Goal: Task Accomplishment & Management: Manage account settings

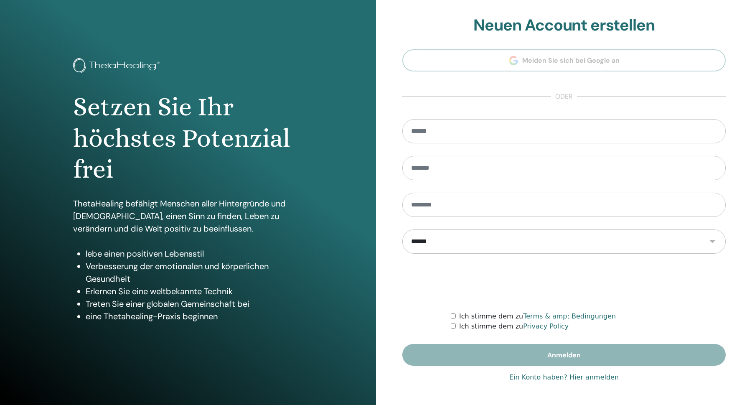
click at [554, 381] on link "Ein Konto haben? Hier anmelden" at bounding box center [563, 377] width 109 height 10
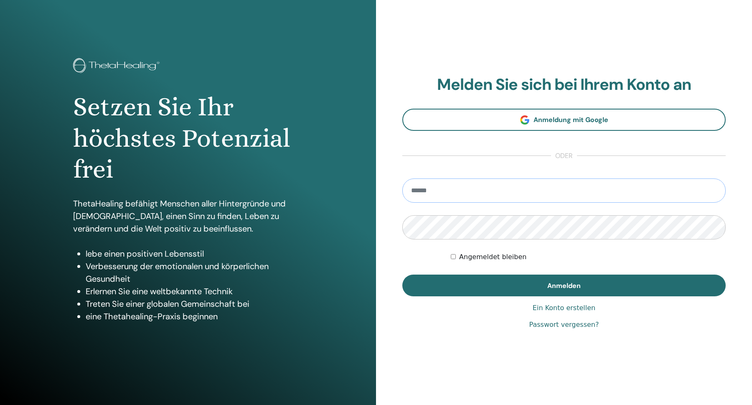
type input "**********"
click at [564, 285] on button "Anmelden" at bounding box center [563, 286] width 323 height 22
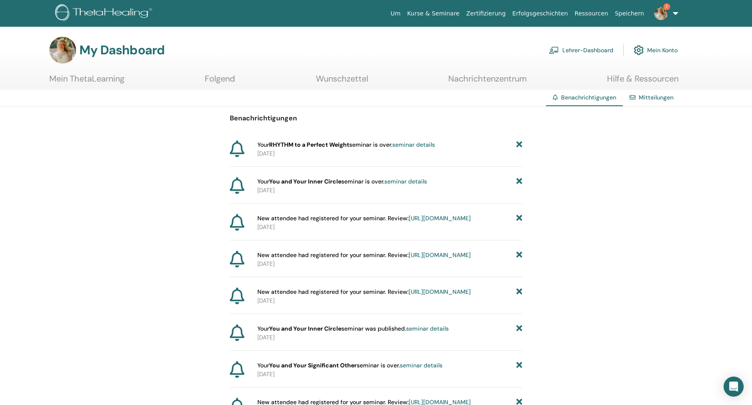
click at [518, 144] on icon at bounding box center [520, 144] width 6 height 9
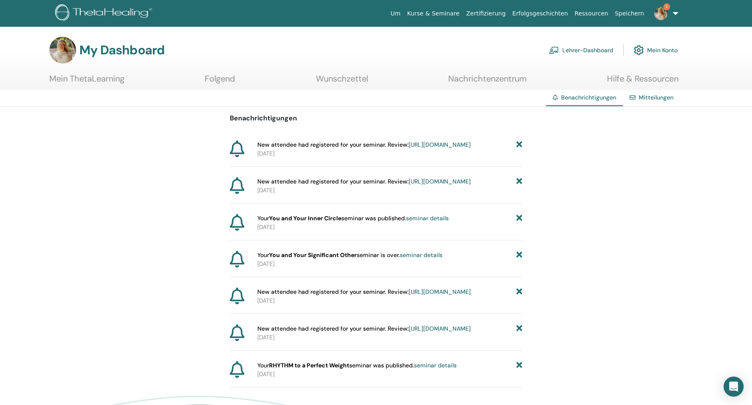
click at [518, 144] on icon at bounding box center [520, 144] width 6 height 9
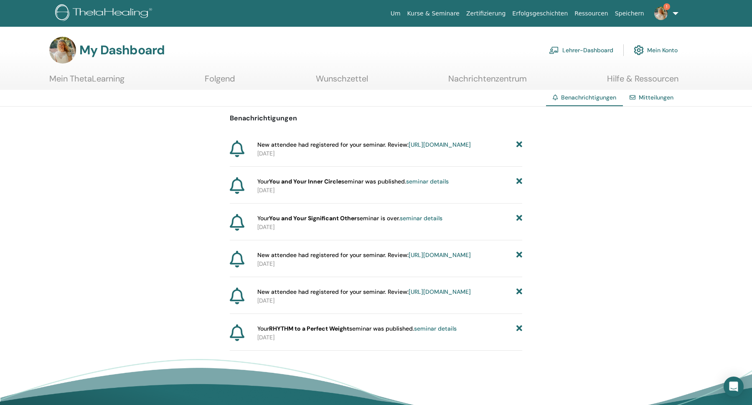
click at [518, 144] on icon at bounding box center [520, 144] width 6 height 9
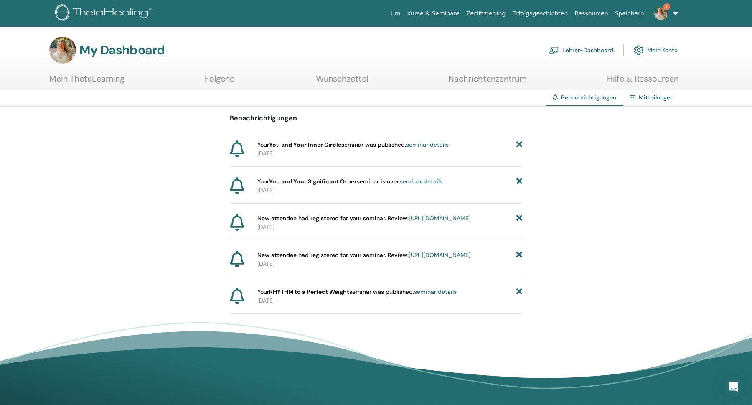
click at [518, 144] on icon at bounding box center [520, 144] width 6 height 9
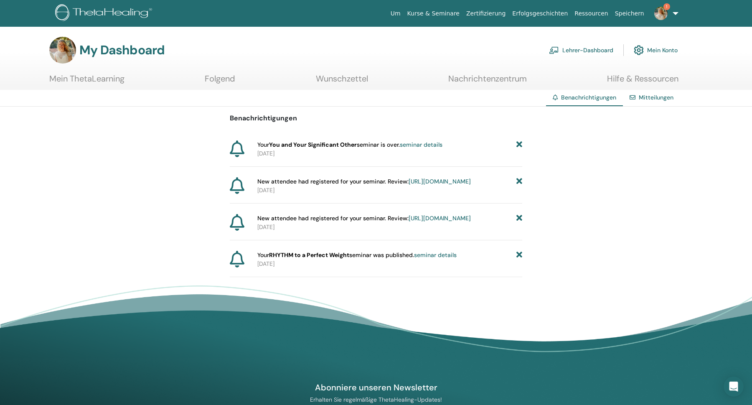
click at [518, 144] on icon at bounding box center [520, 144] width 6 height 9
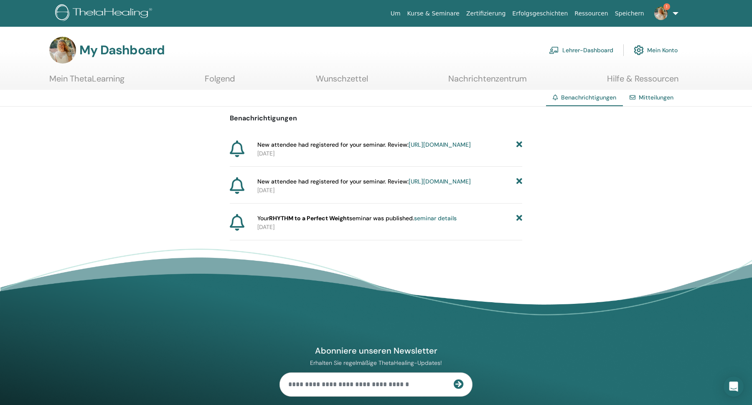
click at [518, 144] on icon at bounding box center [520, 144] width 6 height 9
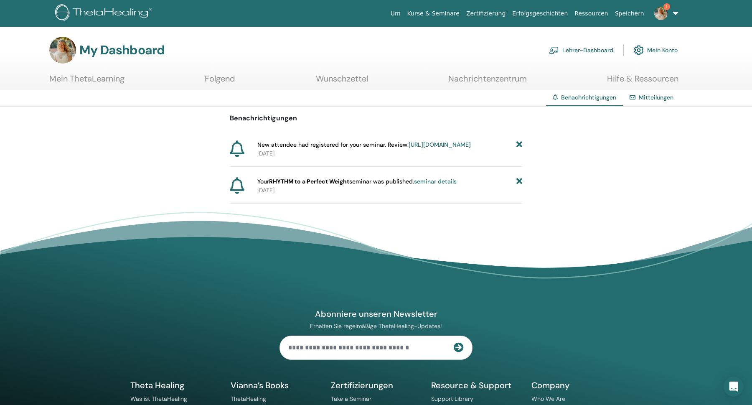
click at [518, 144] on icon at bounding box center [520, 144] width 6 height 9
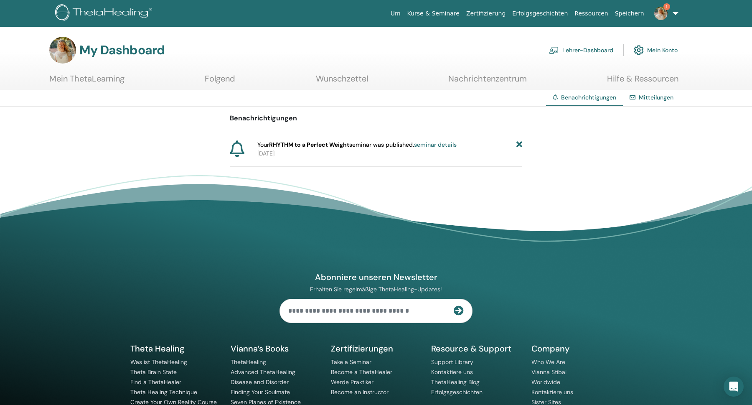
click at [518, 144] on icon at bounding box center [520, 144] width 6 height 9
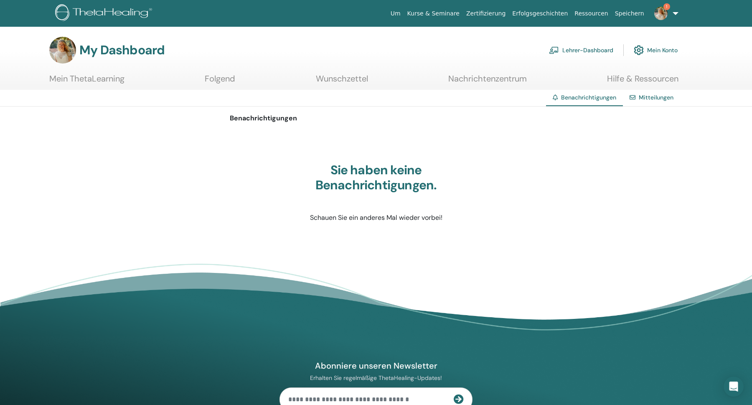
click at [443, 12] on link "Kurse & Seminare" at bounding box center [433, 13] width 59 height 15
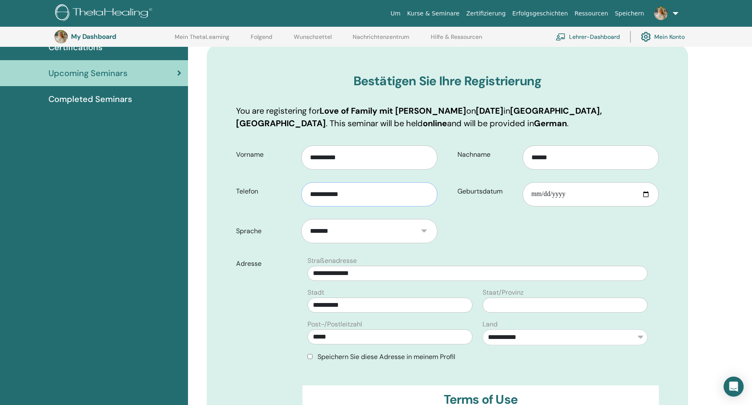
scroll to position [77, 0]
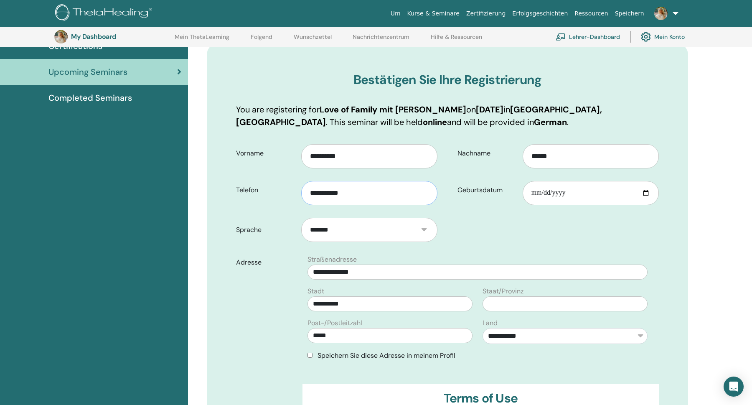
type input "**********"
drag, startPoint x: 384, startPoint y: 274, endPoint x: 307, endPoint y: 273, distance: 77.3
type input "**********"
drag, startPoint x: 365, startPoint y: 303, endPoint x: 281, endPoint y: 303, distance: 84.0
type input "**********"
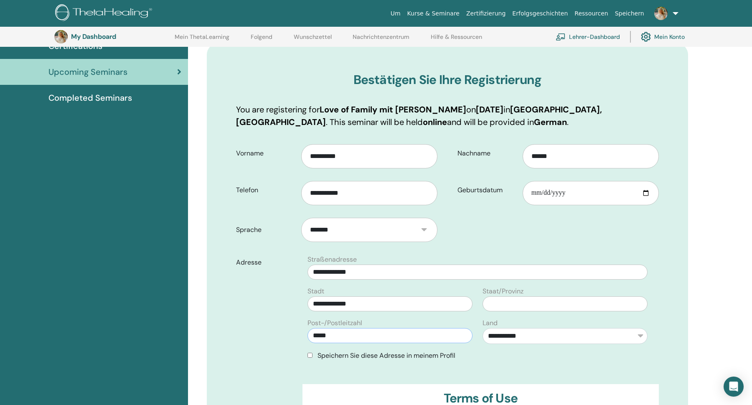
drag, startPoint x: 341, startPoint y: 336, endPoint x: 277, endPoint y: 336, distance: 63.9
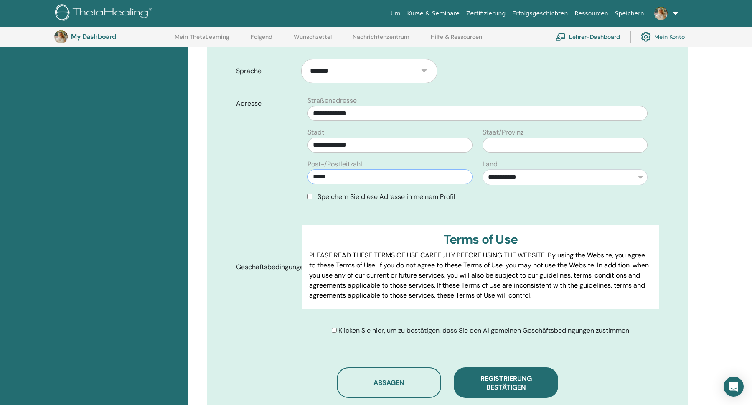
scroll to position [47, 0]
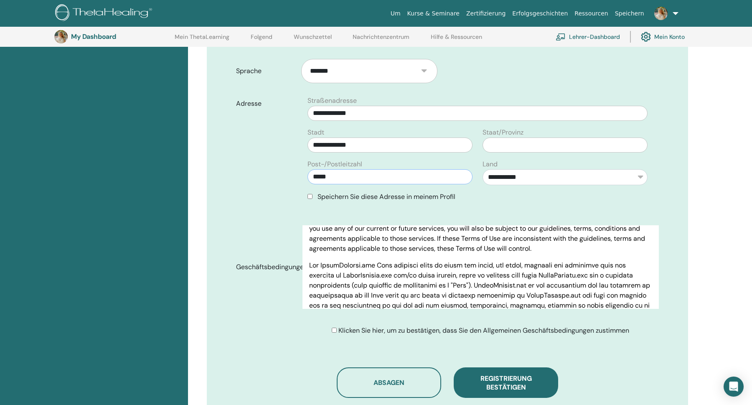
type input "*****"
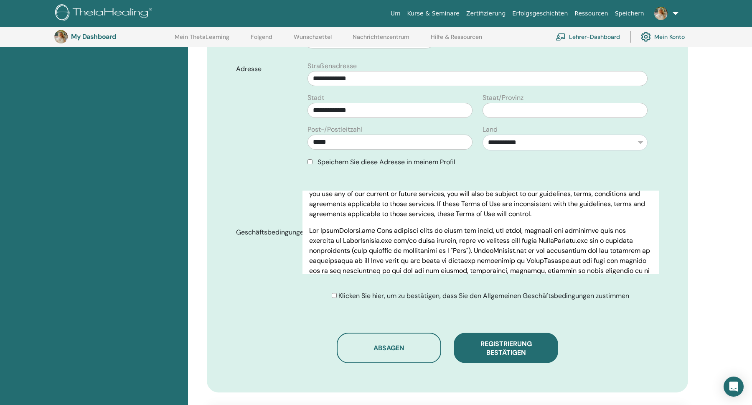
scroll to position [281, 0]
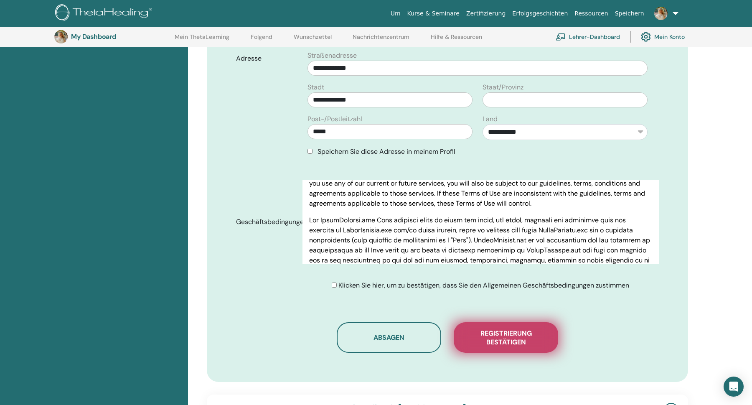
click at [517, 338] on span "Registrierung bestätigen" at bounding box center [506, 338] width 84 height 18
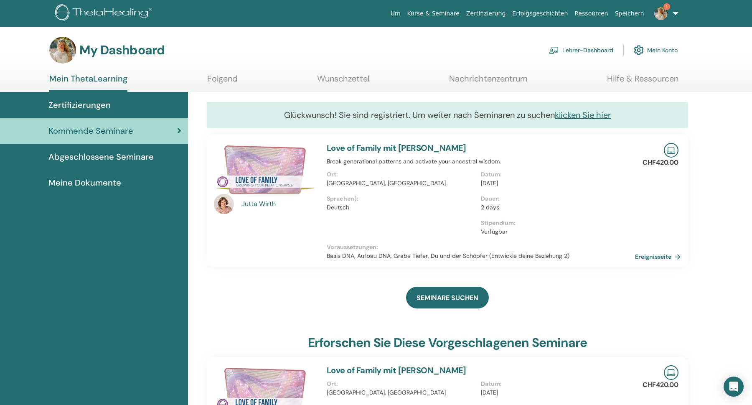
click at [658, 12] on img at bounding box center [660, 13] width 13 height 13
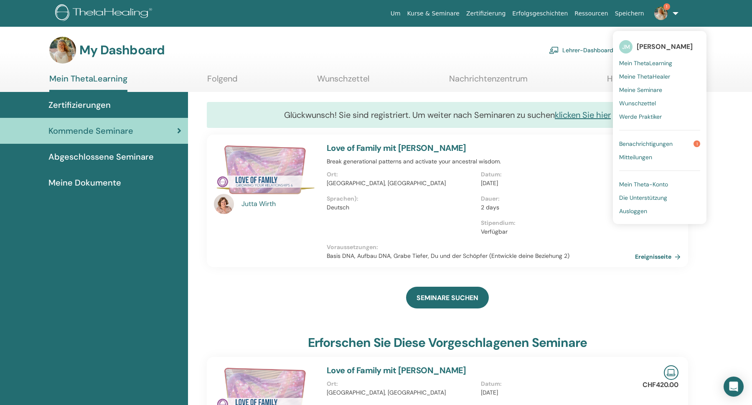
click at [697, 142] on span "1" at bounding box center [697, 143] width 7 height 7
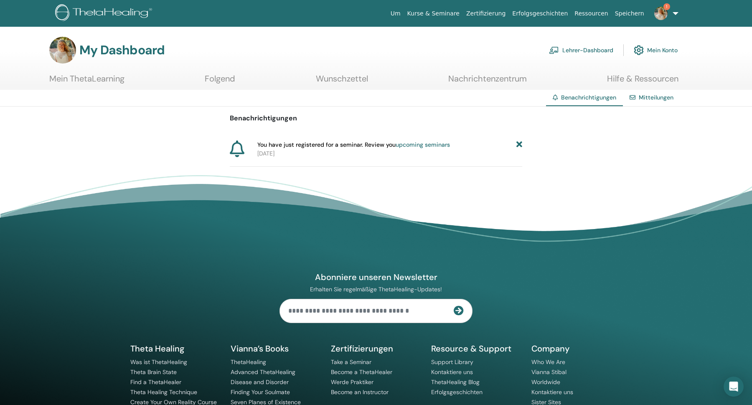
click at [664, 15] on img at bounding box center [660, 13] width 13 height 13
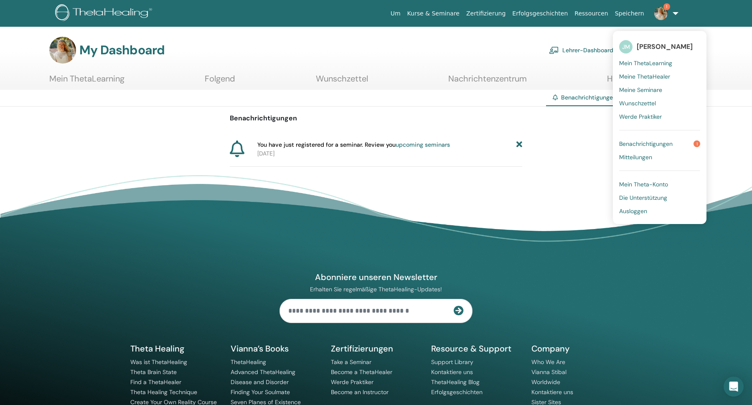
click at [641, 146] on span "Benachrichtigungen" at bounding box center [645, 144] width 53 height 8
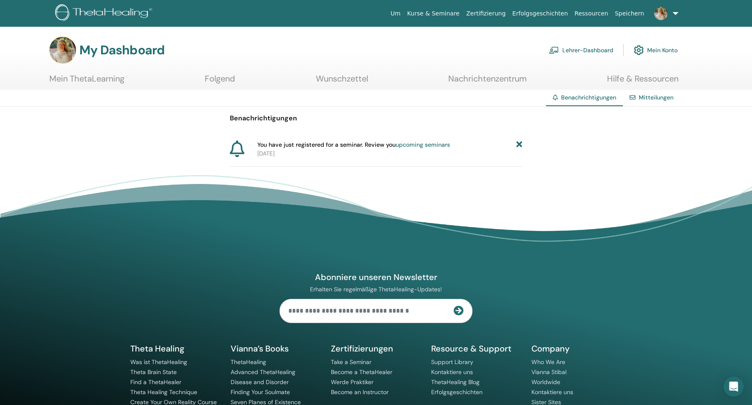
click at [517, 145] on icon at bounding box center [520, 144] width 6 height 9
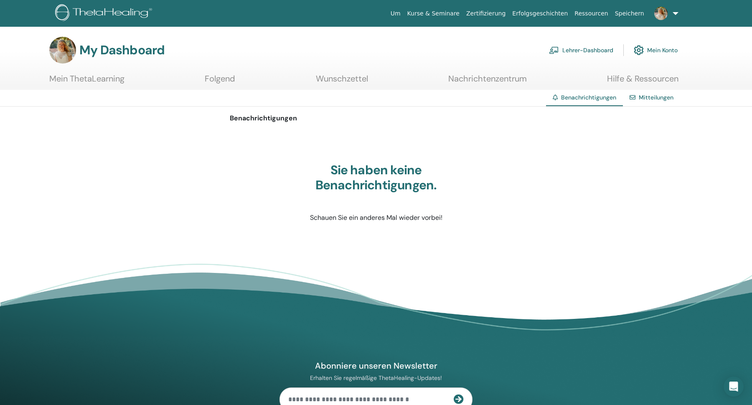
click at [673, 50] on link "Mein Konto" at bounding box center [656, 50] width 44 height 18
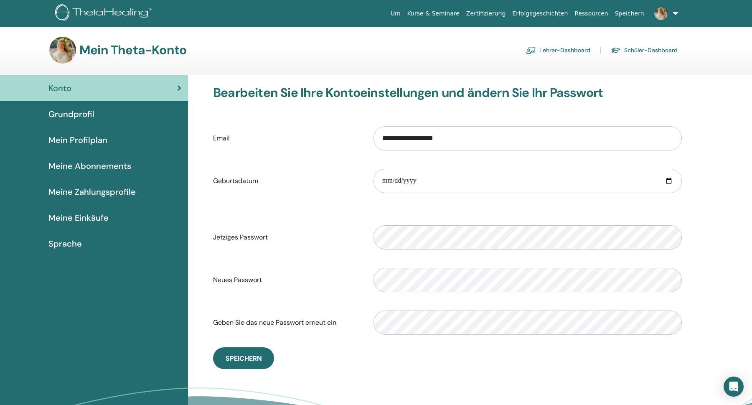
click at [42, 117] on div "Grundprofil" at bounding box center [94, 114] width 175 height 13
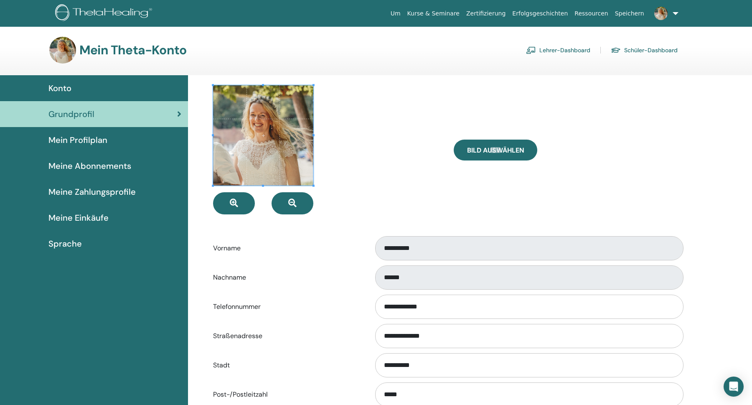
click at [100, 141] on span "Mein Profilplan" at bounding box center [77, 140] width 59 height 13
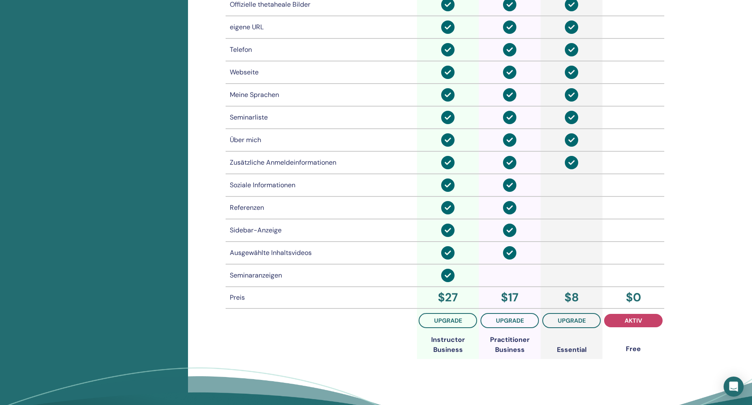
scroll to position [509, 0]
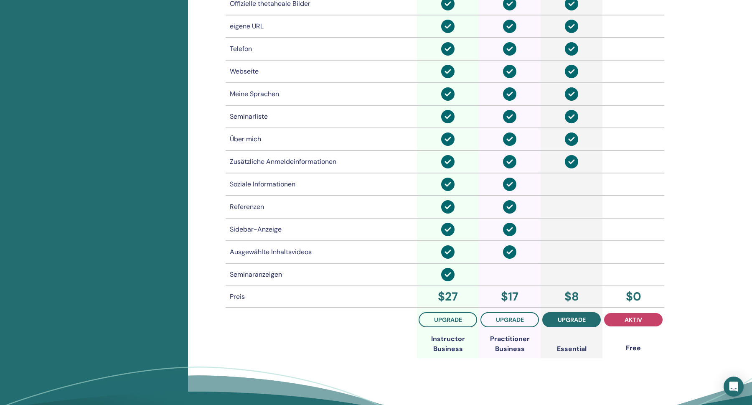
click at [577, 319] on span "Upgrade" at bounding box center [572, 319] width 28 height 7
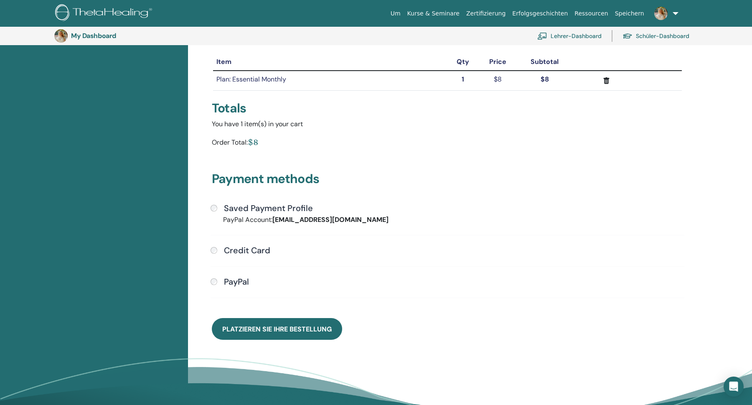
scroll to position [93, 0]
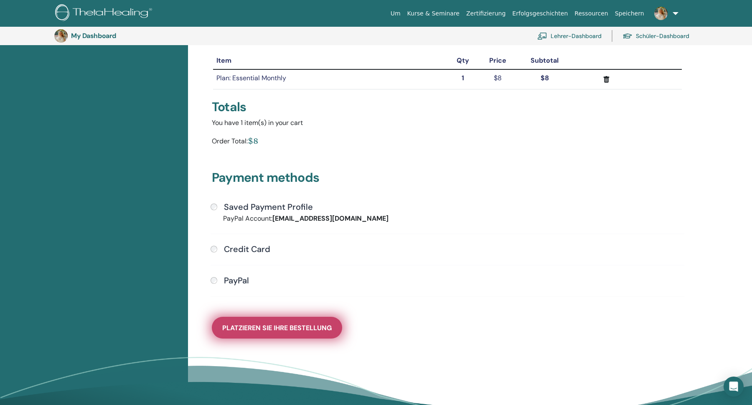
click at [327, 329] on span "Platzieren Sie Ihre Bestellung" at bounding box center [276, 327] width 109 height 9
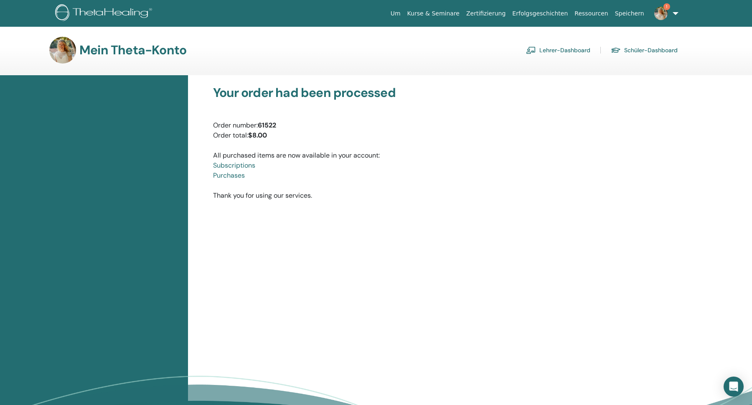
click at [562, 51] on link "Lehrer-Dashboard" at bounding box center [558, 49] width 64 height 13
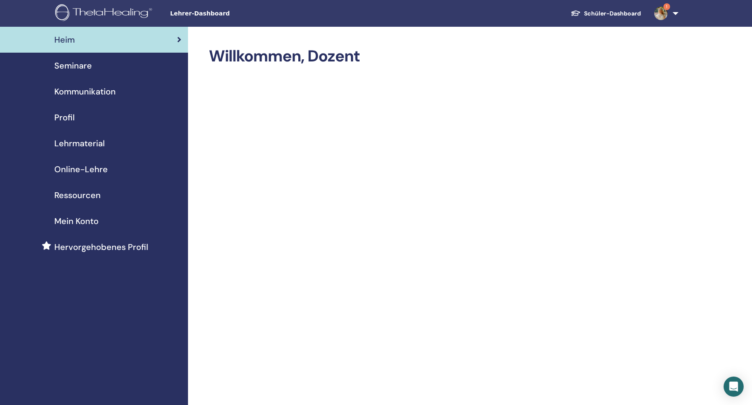
click at [75, 164] on span "Online-Lehre" at bounding box center [80, 169] width 53 height 13
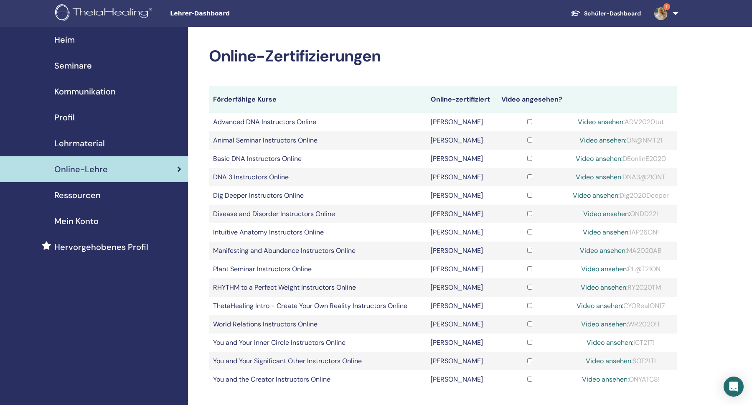
click at [669, 15] on span "1" at bounding box center [661, 13] width 20 height 7
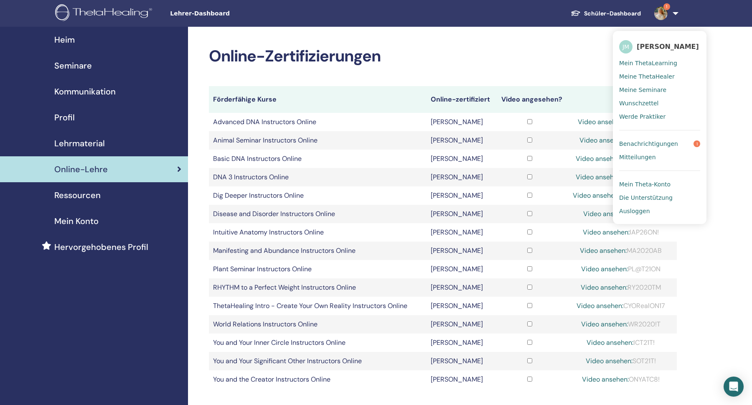
click at [653, 143] on span "Benachrichtigungen" at bounding box center [648, 144] width 59 height 8
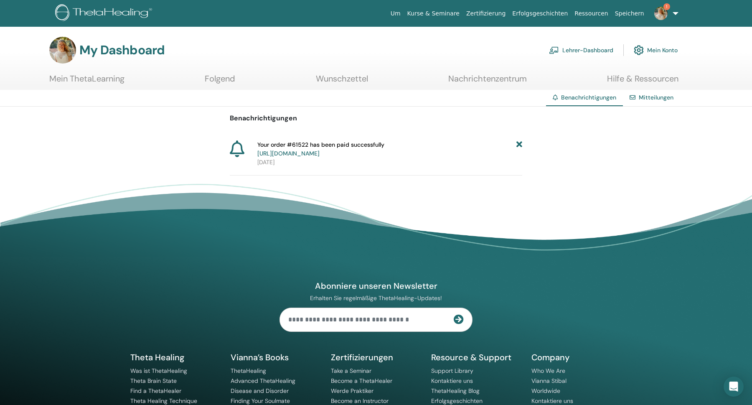
click at [584, 53] on link "Lehrer-Dashboard" at bounding box center [581, 50] width 64 height 18
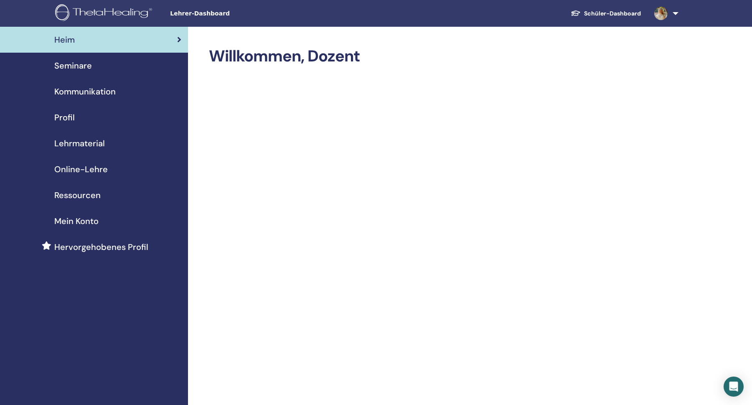
click at [83, 241] on span "Hervorgehobenes Profil" at bounding box center [101, 247] width 94 height 13
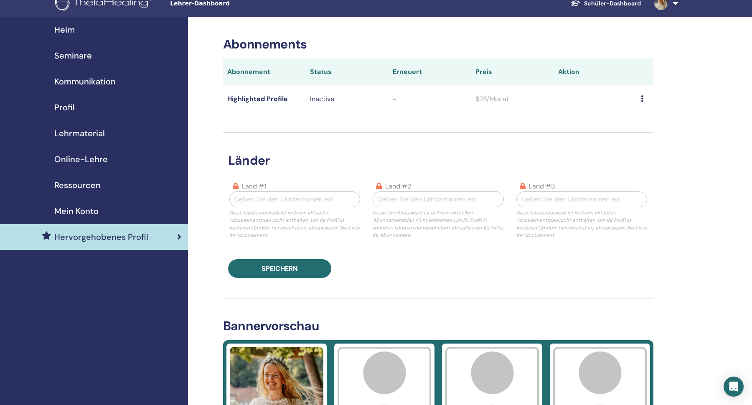
scroll to position [3, 0]
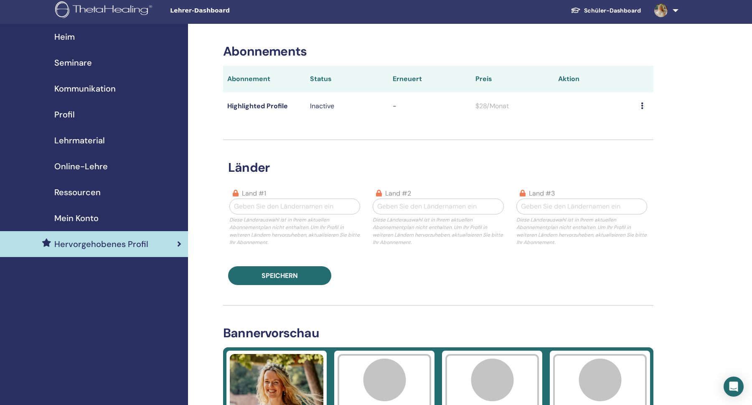
click at [68, 115] on span "Profil" at bounding box center [64, 114] width 20 height 13
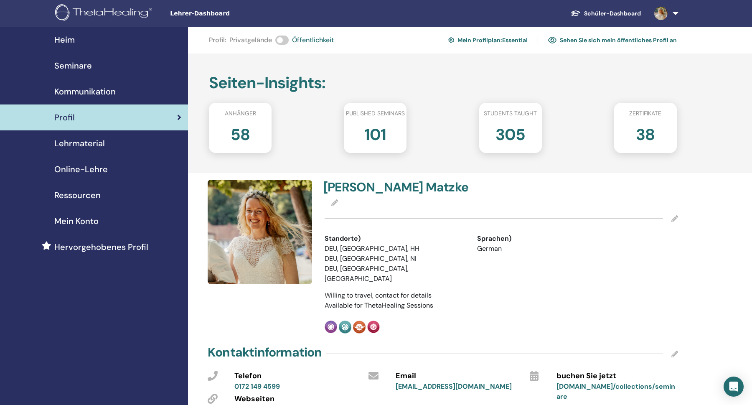
click at [79, 66] on span "Seminare" at bounding box center [73, 65] width 38 height 13
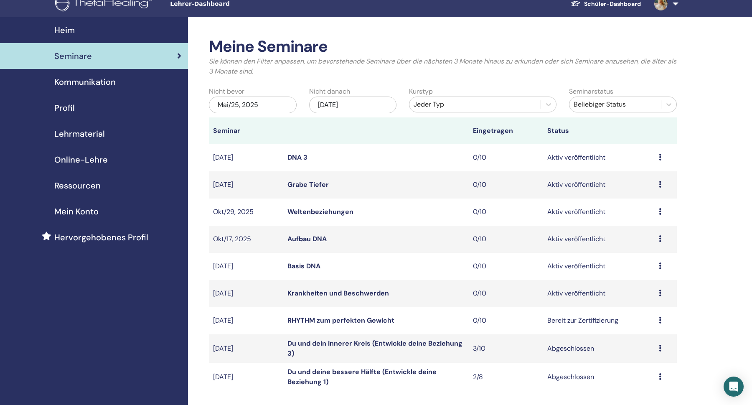
scroll to position [10, 0]
click at [659, 293] on icon at bounding box center [660, 292] width 3 height 7
click at [646, 338] on p "Absagen" at bounding box center [641, 338] width 34 height 10
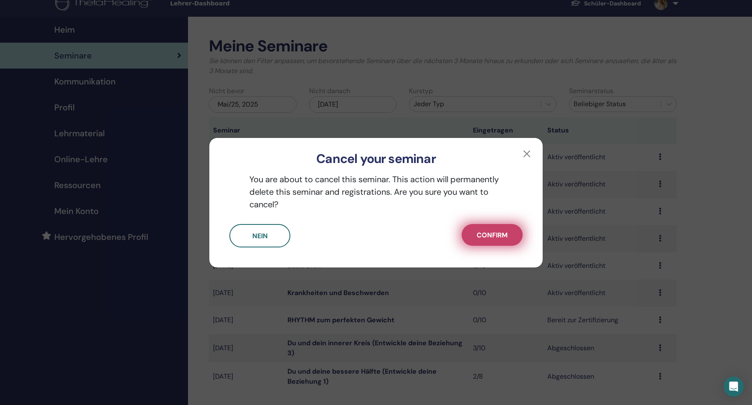
click at [484, 233] on span "Confirm" at bounding box center [492, 235] width 31 height 9
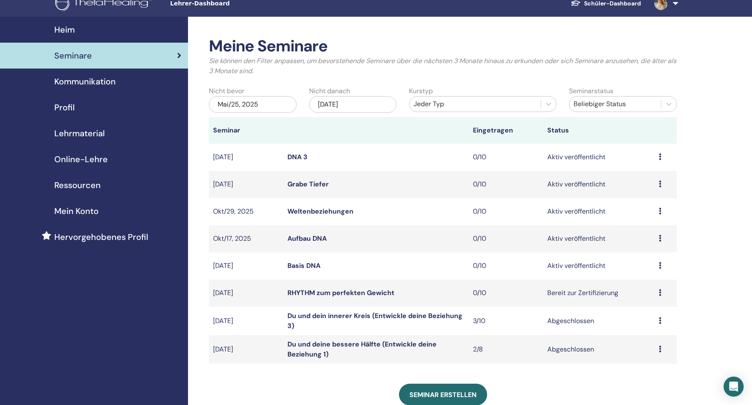
click at [354, 105] on div "Nov/25, 2025" at bounding box center [353, 104] width 88 height 17
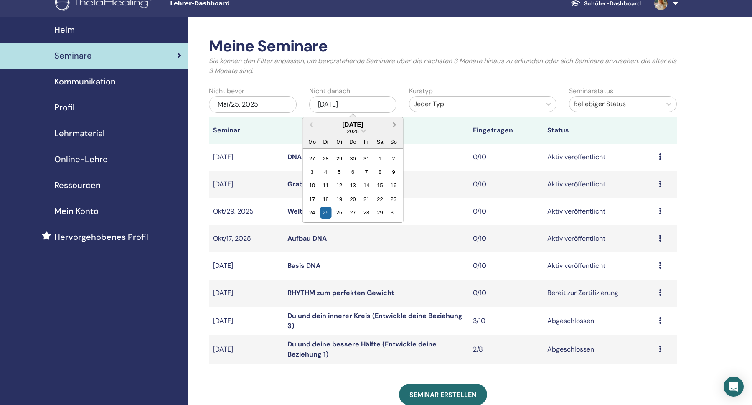
click at [396, 123] on button "Next Month" at bounding box center [395, 124] width 13 height 13
click at [396, 157] on div "4" at bounding box center [393, 158] width 11 height 11
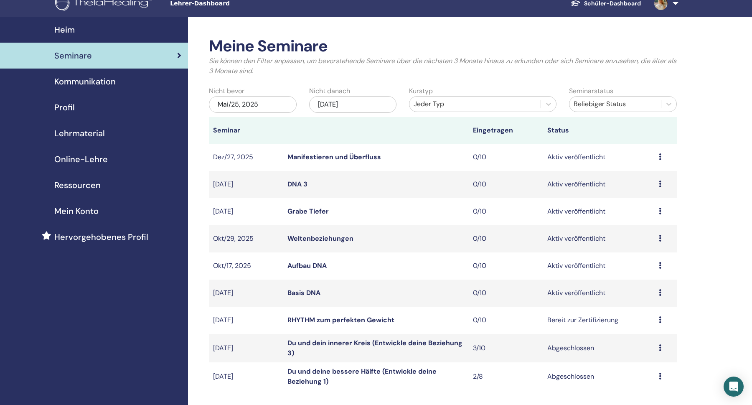
click at [64, 97] on link "Profil" at bounding box center [94, 107] width 188 height 26
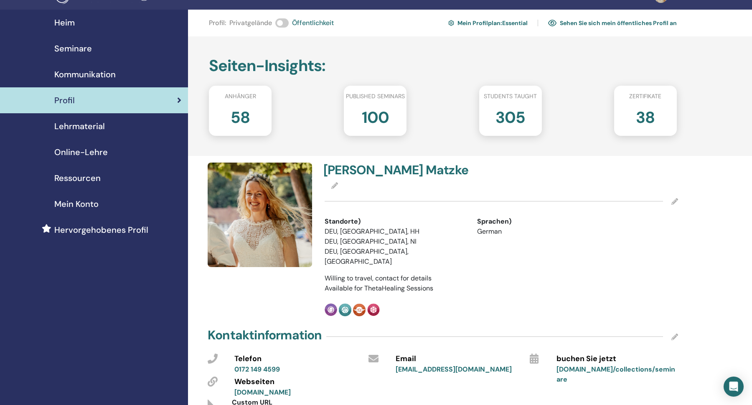
scroll to position [20, 0]
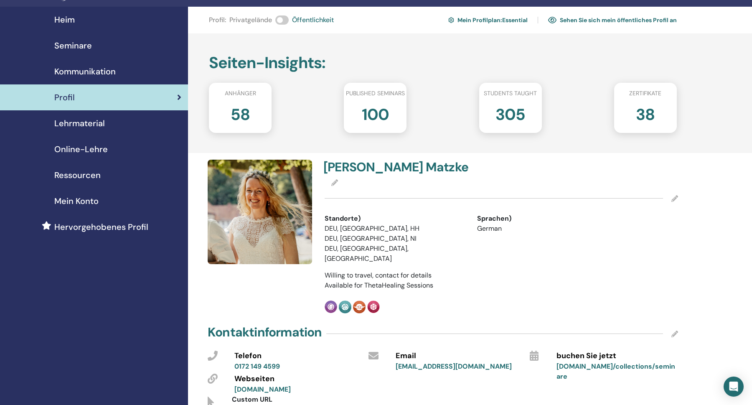
click at [570, 19] on link "Sehen Sie sich mein öffentliches Profil an" at bounding box center [612, 19] width 129 height 13
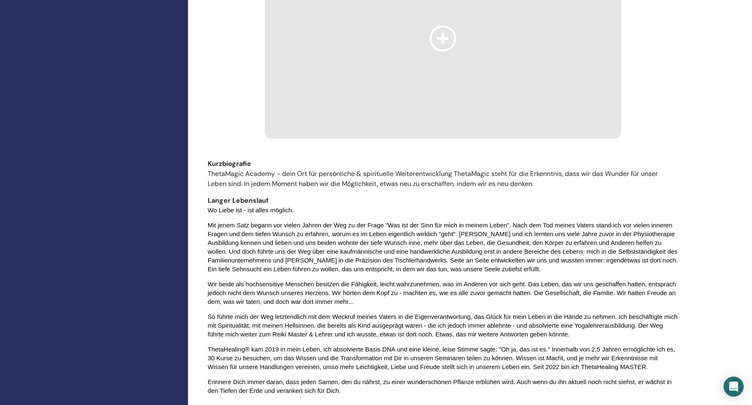
click at [417, 280] on p "Wir beide als hochsensitive Menschen besitzen die Fähigkeit, leicht wahrzunehme…" at bounding box center [443, 293] width 471 height 26
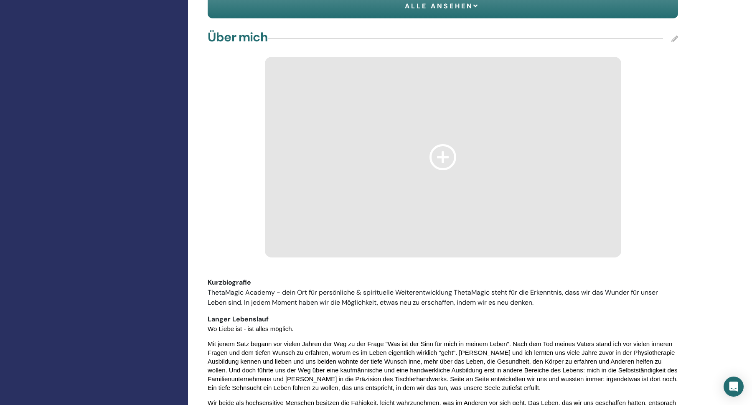
scroll to position [624, 0]
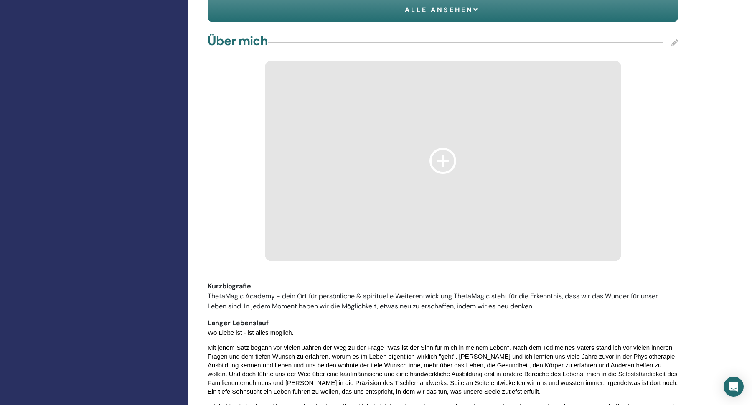
click at [676, 39] on icon at bounding box center [675, 42] width 7 height 7
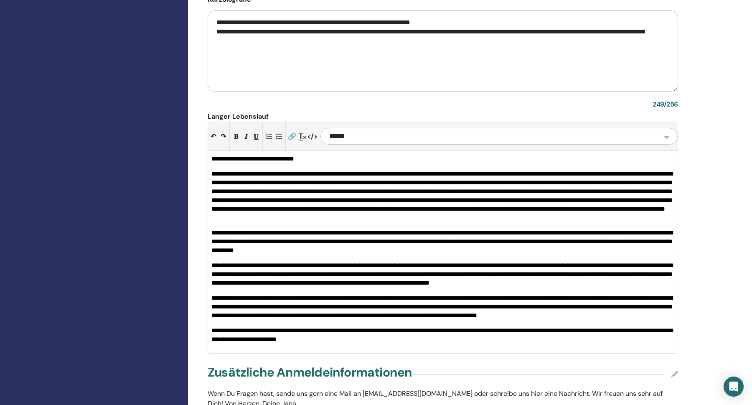
scroll to position [1005, 0]
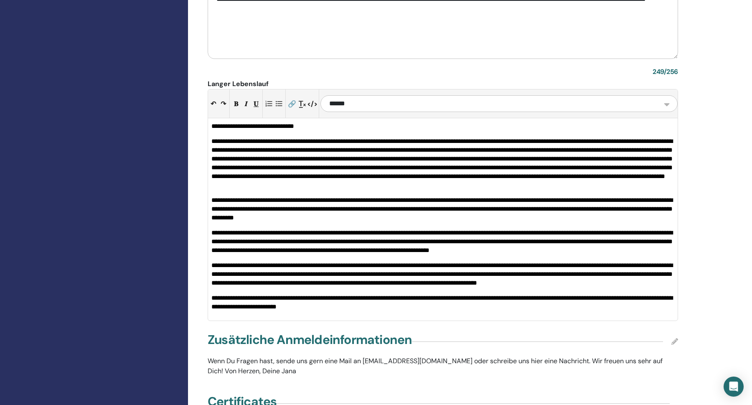
click at [651, 271] on p "**********" at bounding box center [442, 274] width 463 height 26
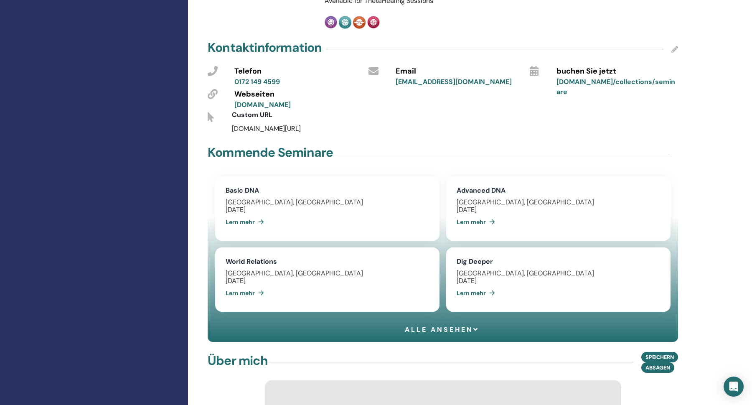
scroll to position [387, 0]
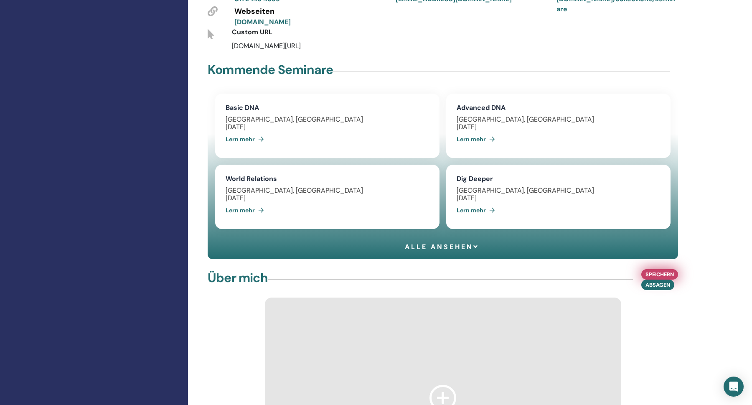
click at [666, 270] on span "Speichern" at bounding box center [660, 274] width 28 height 9
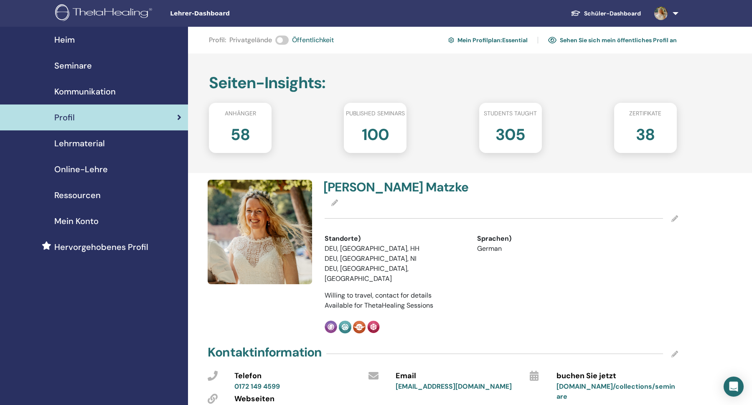
scroll to position [0, 0]
click at [644, 39] on link "Sehen Sie sich mein öffentliches Profil an" at bounding box center [612, 39] width 129 height 13
click at [68, 36] on span "Heim" at bounding box center [64, 39] width 20 height 13
